Goal: Check status: Check status

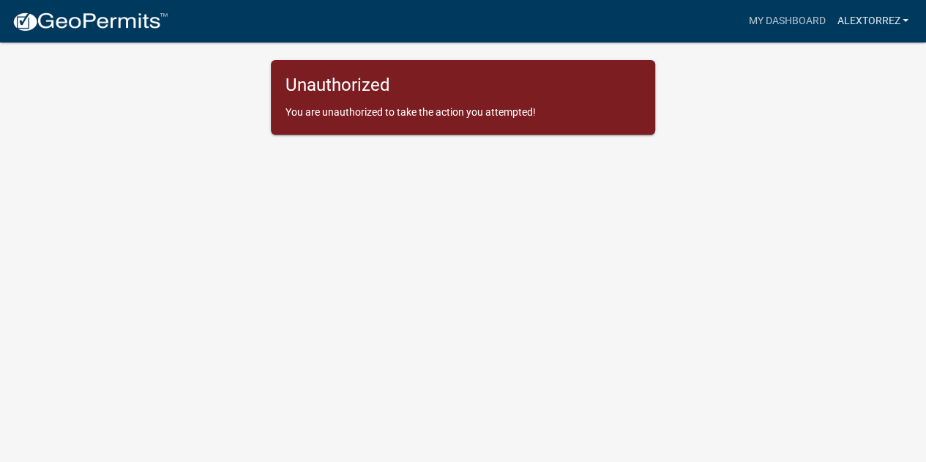
click at [889, 29] on link "Alextorrez" at bounding box center [872, 21] width 83 height 28
